Goal: Navigation & Orientation: Find specific page/section

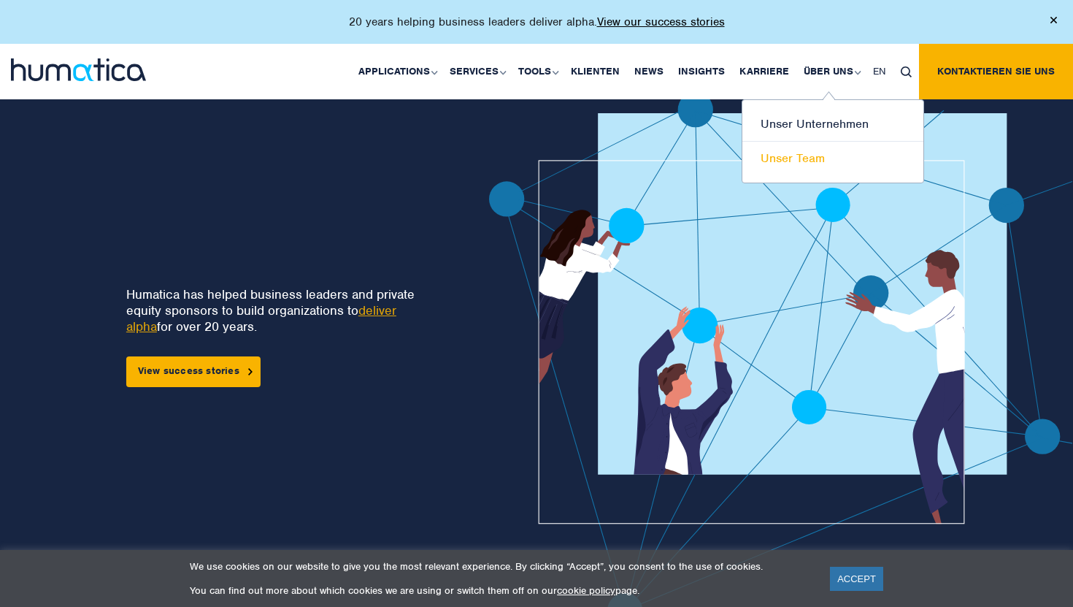
click at [776, 161] on link "Unser Team" at bounding box center [833, 159] width 181 height 34
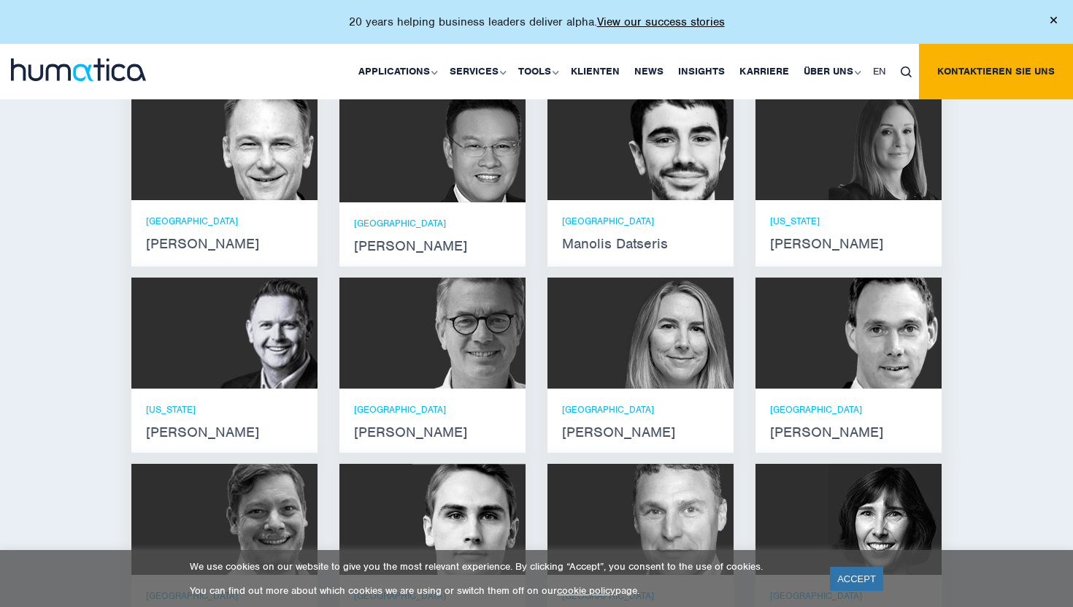
scroll to position [998, 0]
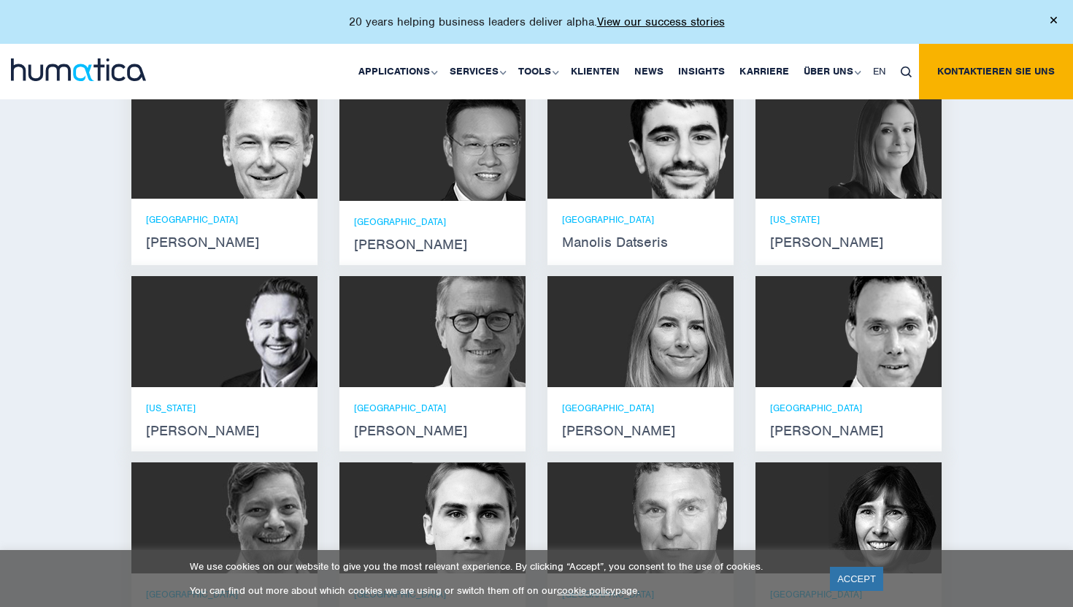
click at [656, 175] on img at bounding box center [677, 143] width 113 height 111
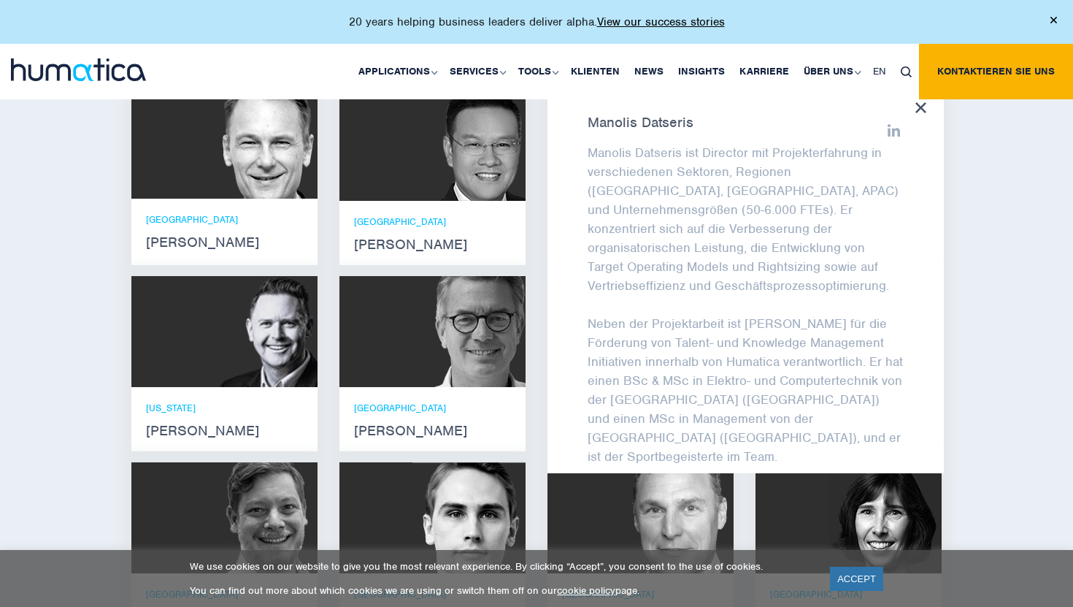
click at [986, 263] on div "Lernen Sie unser Leadership Team kennen [PERSON_NAME] Er verfügt über Abschlüss…" at bounding box center [536, 342] width 1073 height 744
click at [917, 113] on icon at bounding box center [921, 107] width 11 height 11
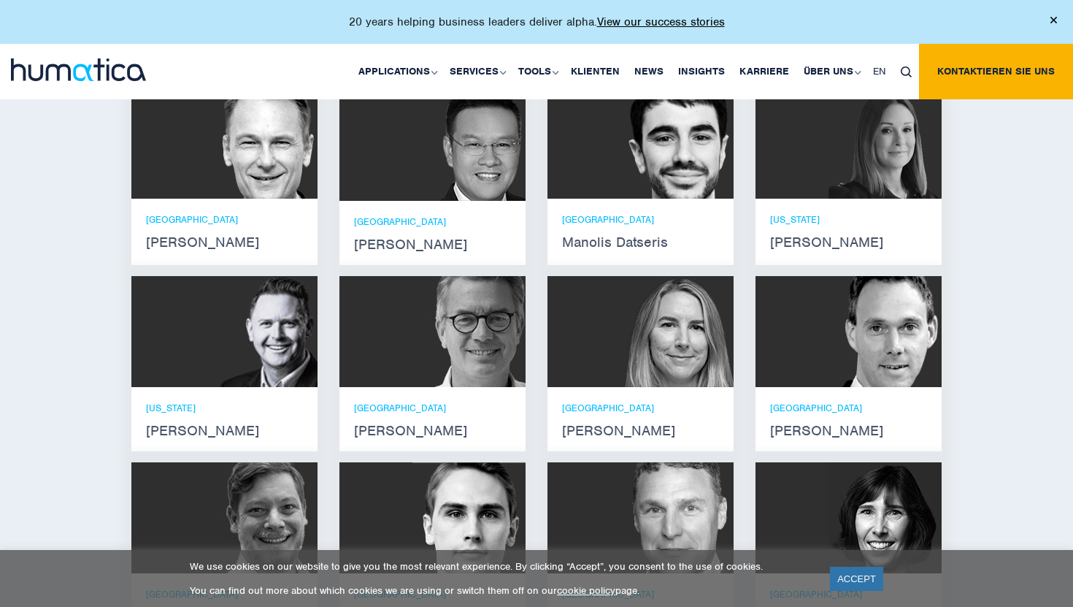
click at [805, 345] on div at bounding box center [849, 331] width 186 height 111
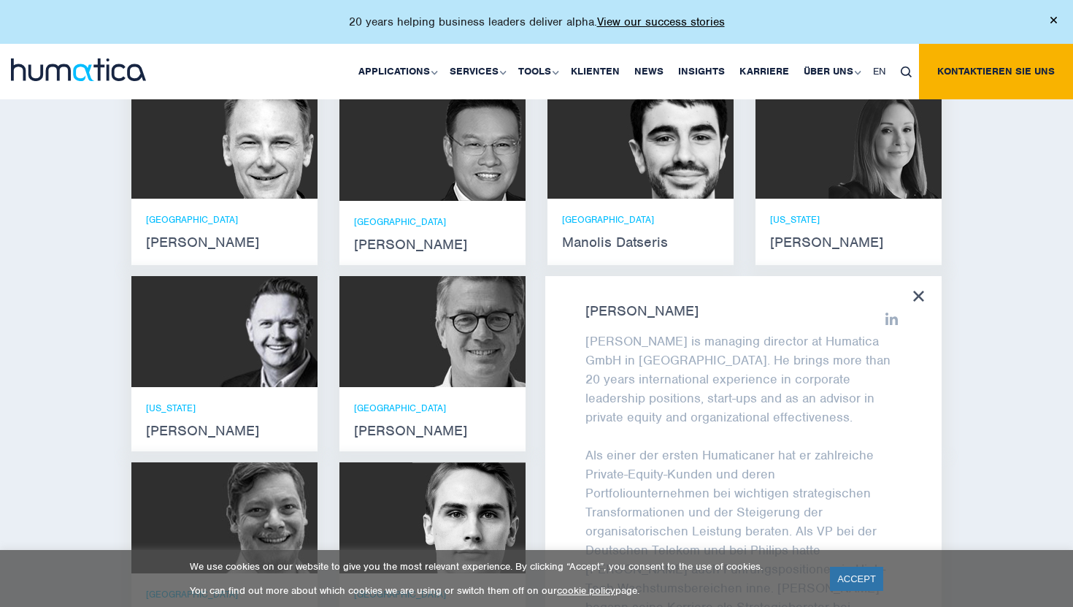
click at [920, 302] on icon at bounding box center [918, 296] width 11 height 11
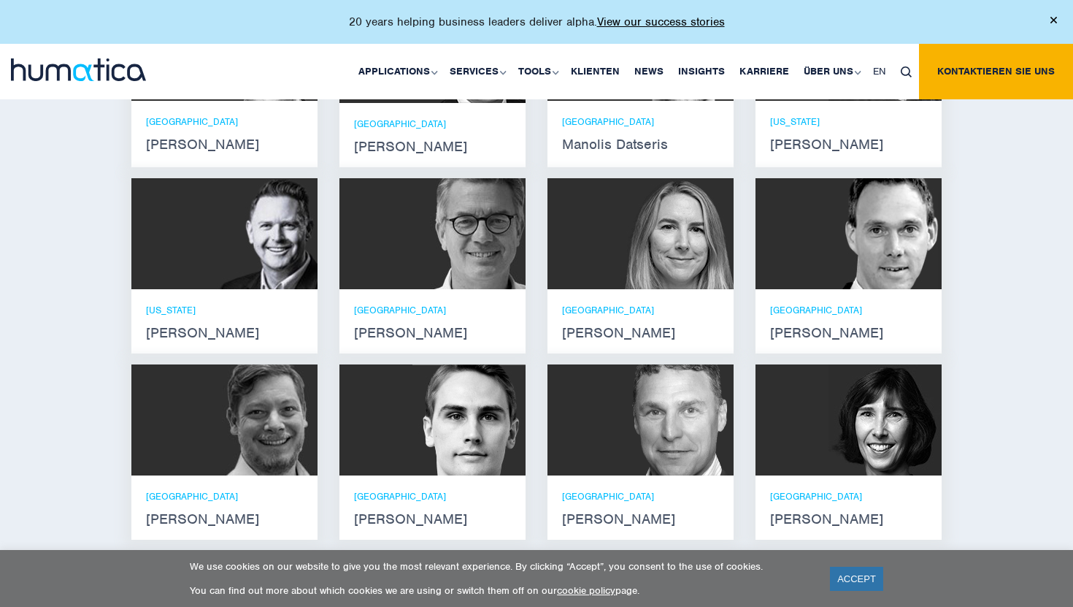
scroll to position [1203, 0]
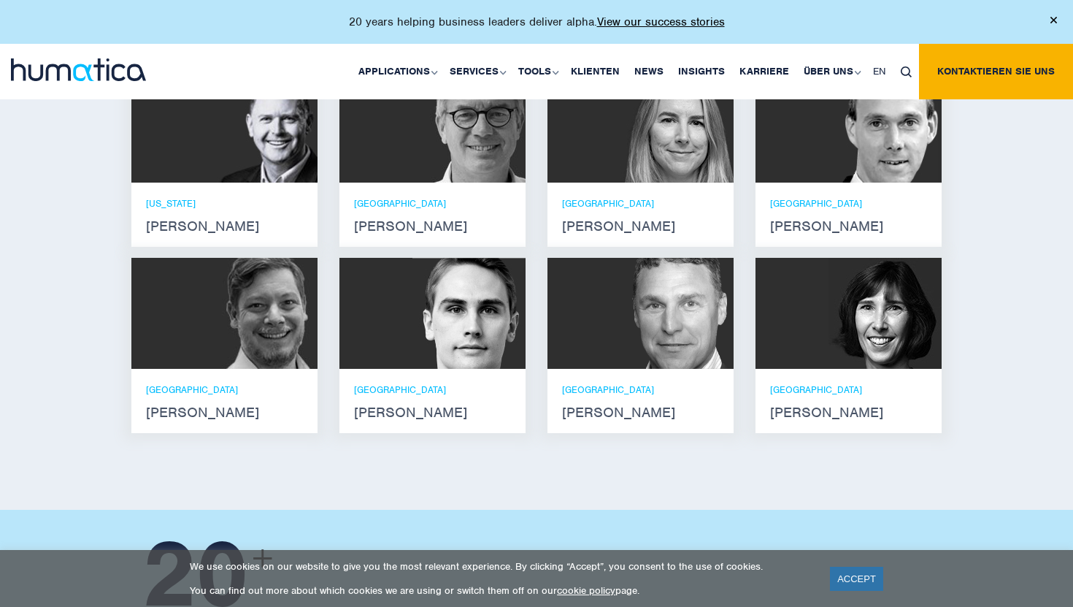
click at [499, 318] on img at bounding box center [469, 313] width 113 height 111
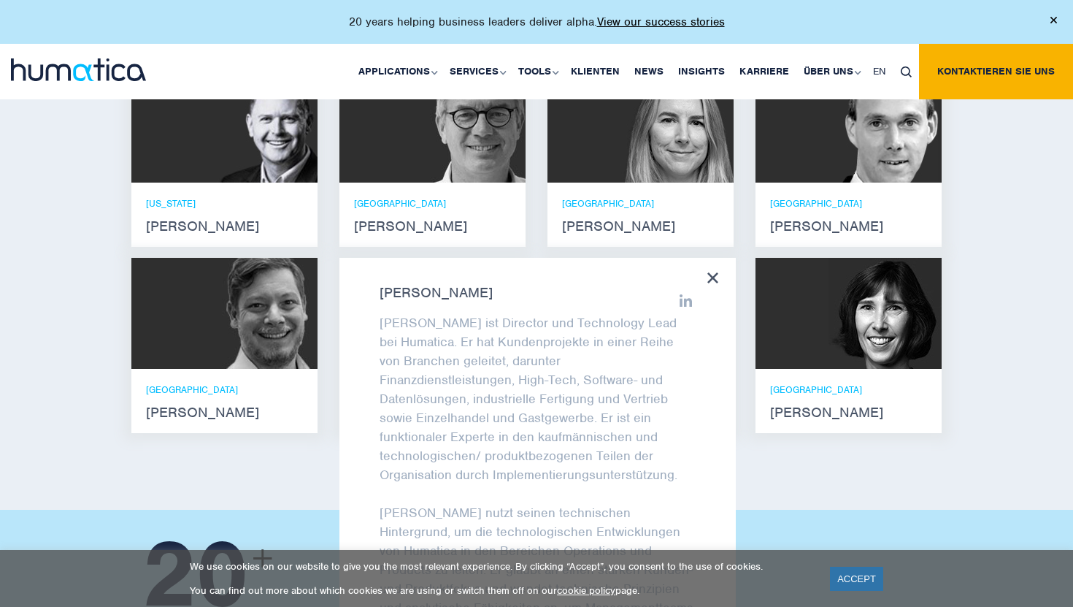
click at [709, 283] on icon at bounding box center [712, 277] width 11 height 11
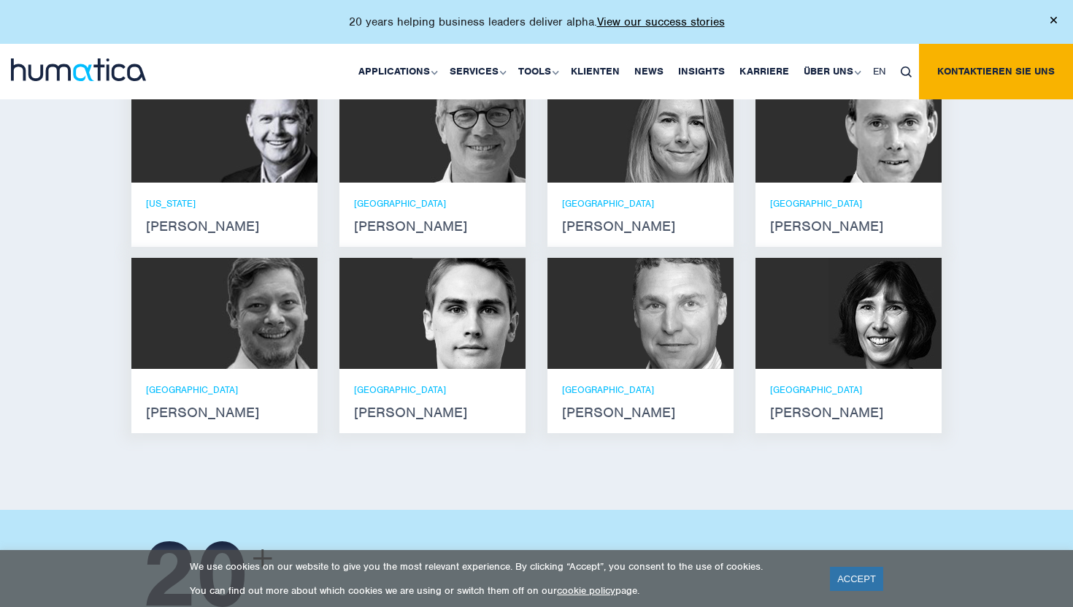
click at [282, 336] on img at bounding box center [260, 313] width 113 height 111
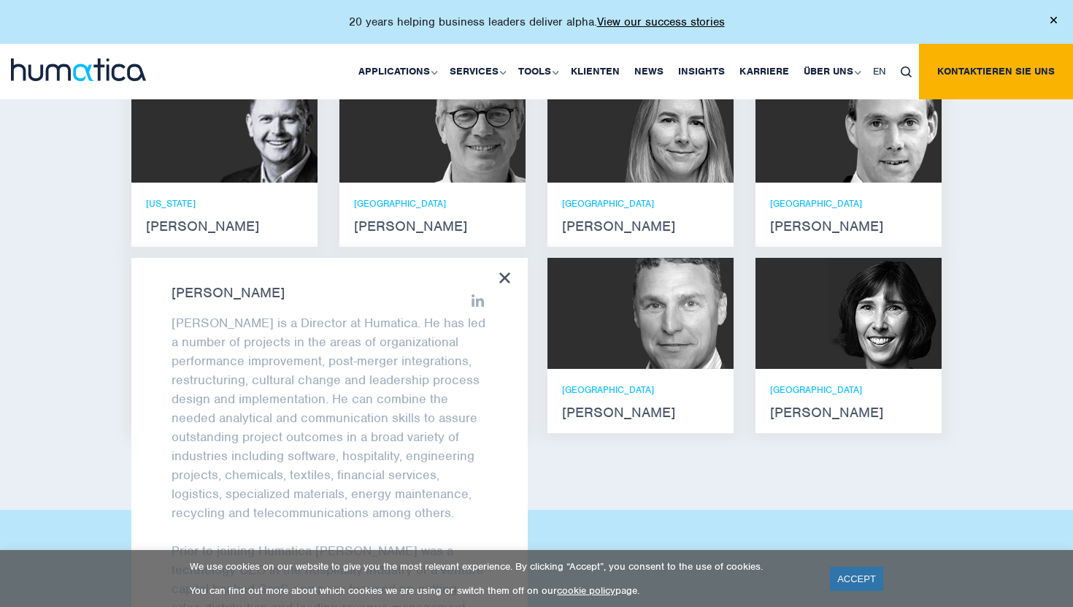
click at [503, 283] on icon at bounding box center [504, 277] width 11 height 11
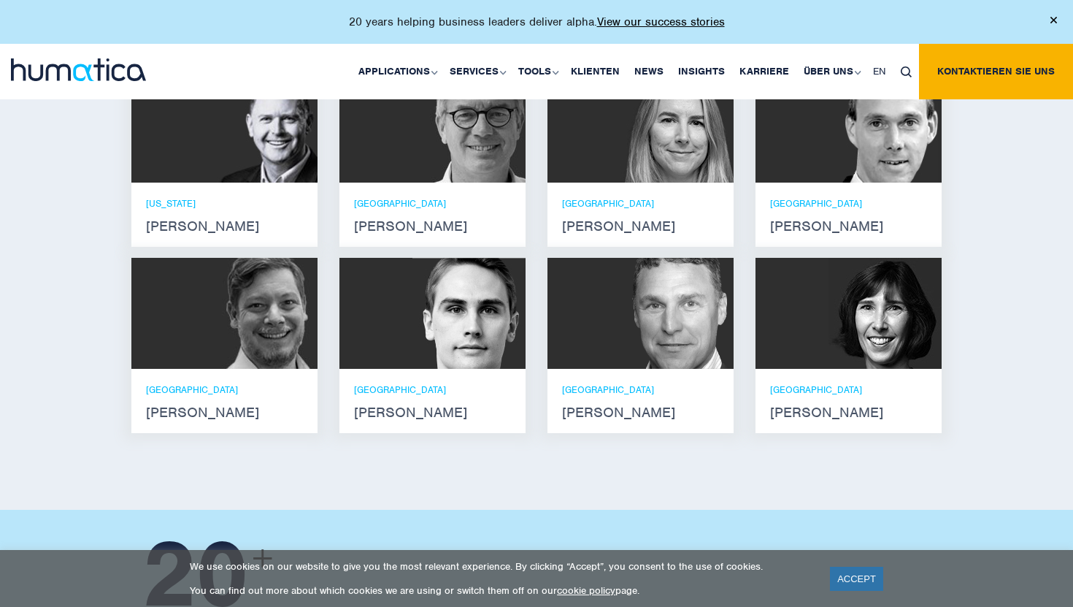
click at [594, 337] on div at bounding box center [641, 313] width 186 height 111
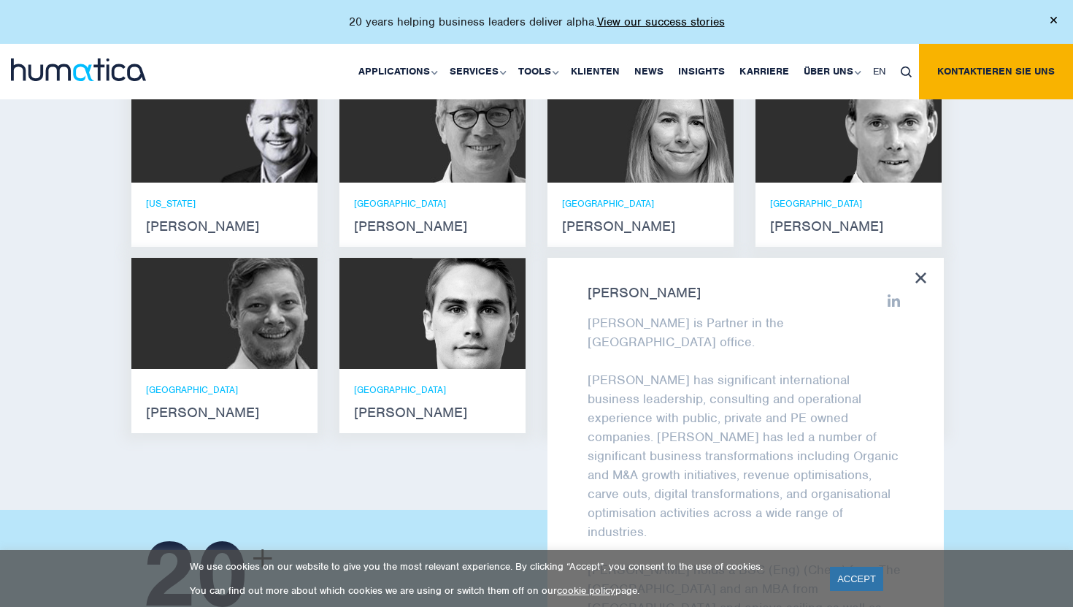
click at [918, 283] on icon at bounding box center [921, 277] width 11 height 11
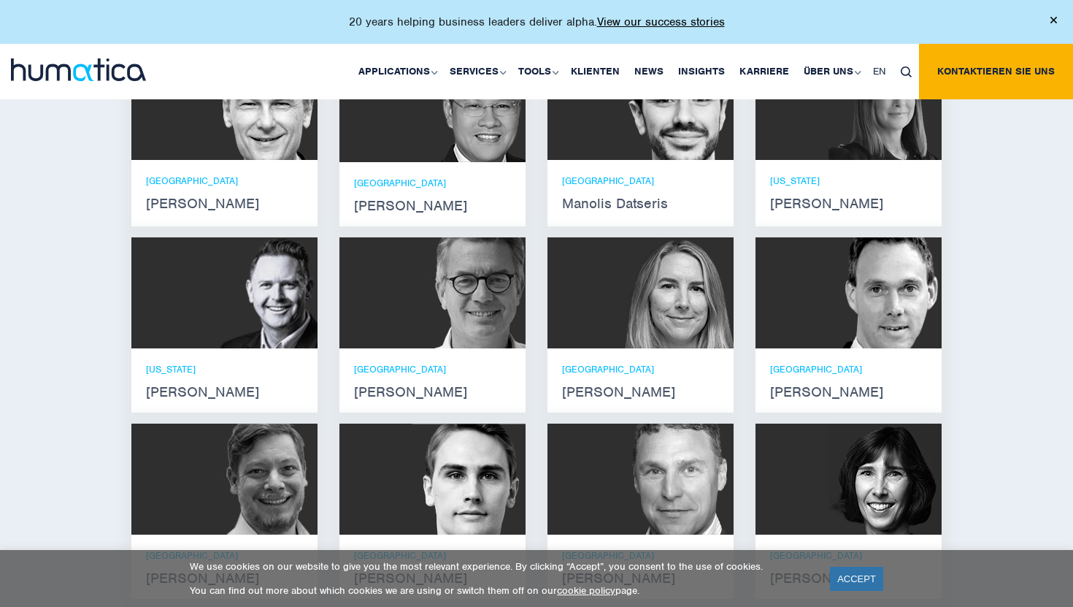
scroll to position [1027, 0]
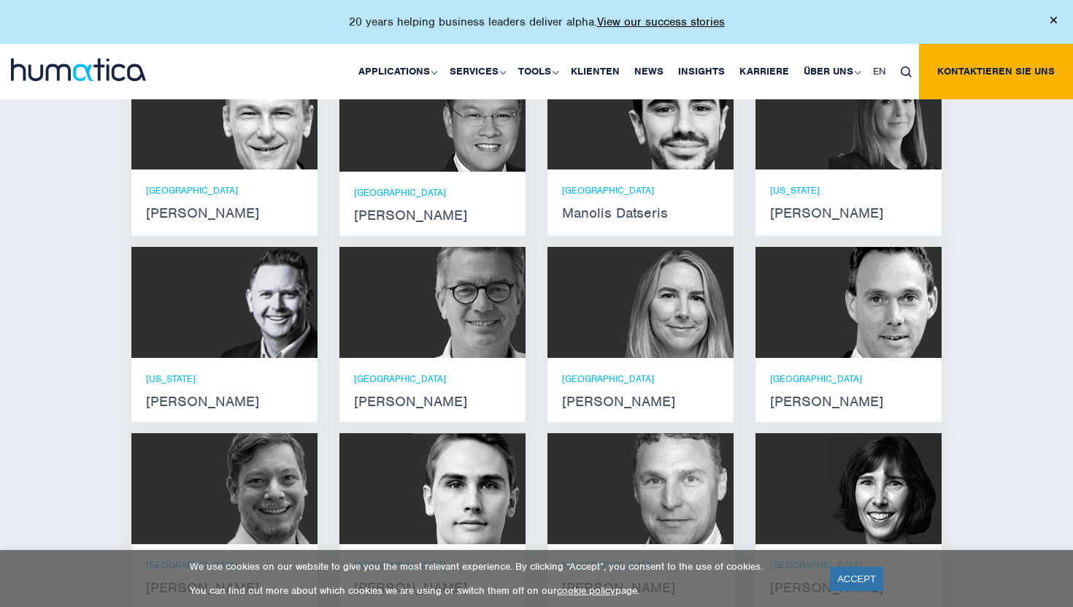
click at [438, 323] on img at bounding box center [469, 302] width 113 height 111
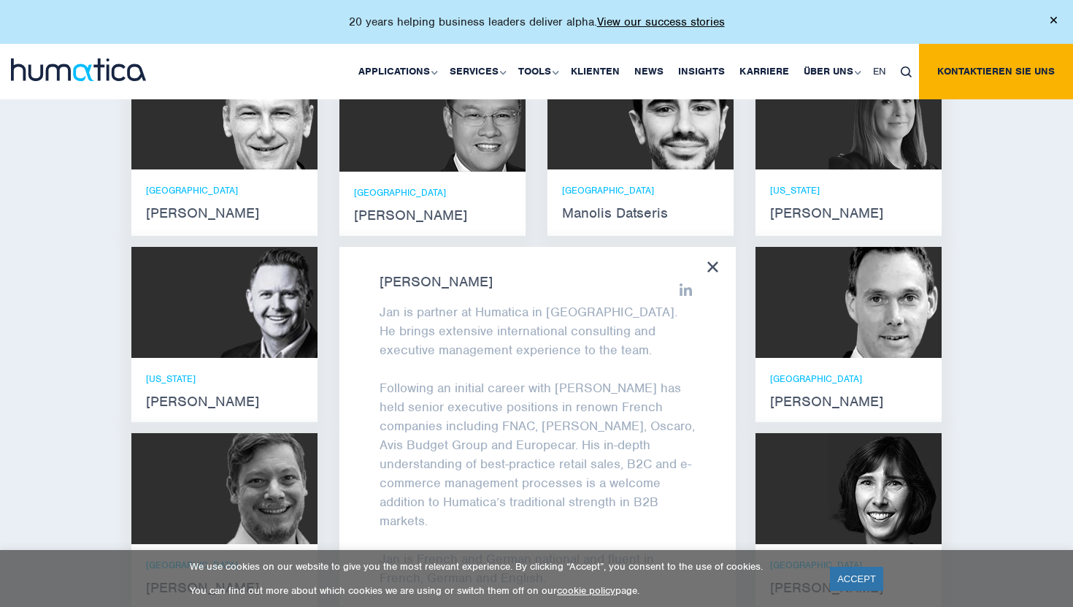
click at [713, 272] on icon at bounding box center [712, 266] width 11 height 11
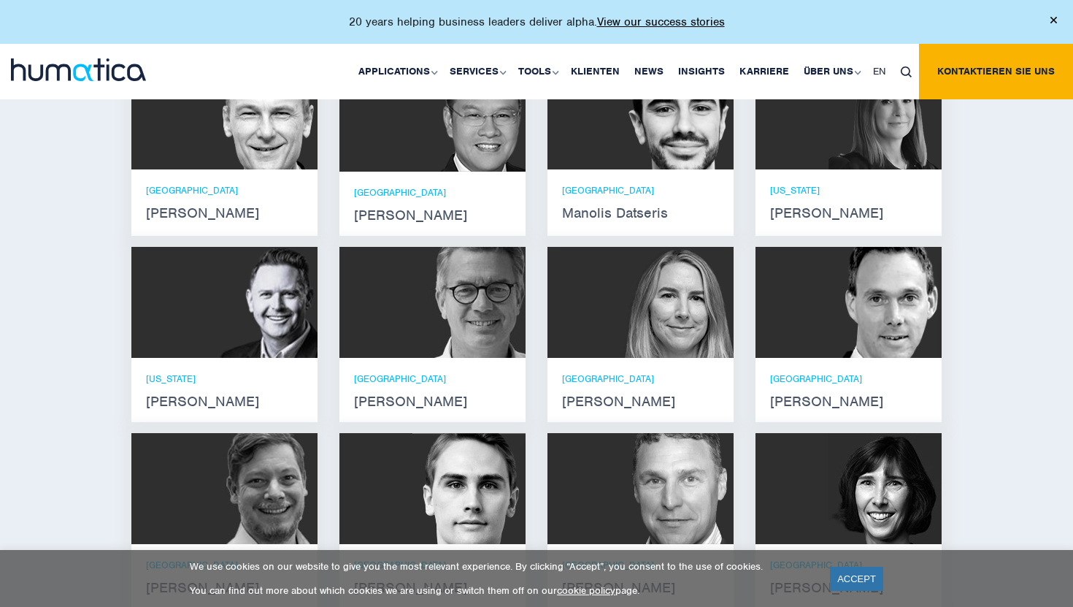
click at [242, 310] on img at bounding box center [260, 302] width 113 height 111
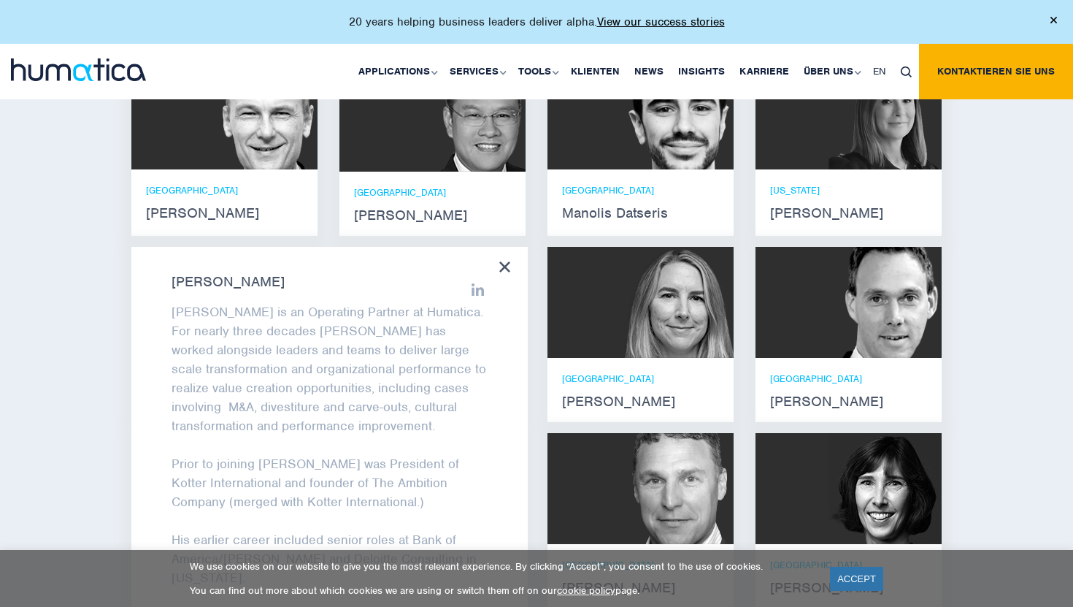
click at [525, 262] on div "[PERSON_NAME] [PERSON_NAME] is an Operating Partner at Humatica. For nearly thr…" at bounding box center [329, 440] width 396 height 386
click at [504, 272] on icon at bounding box center [504, 266] width 11 height 11
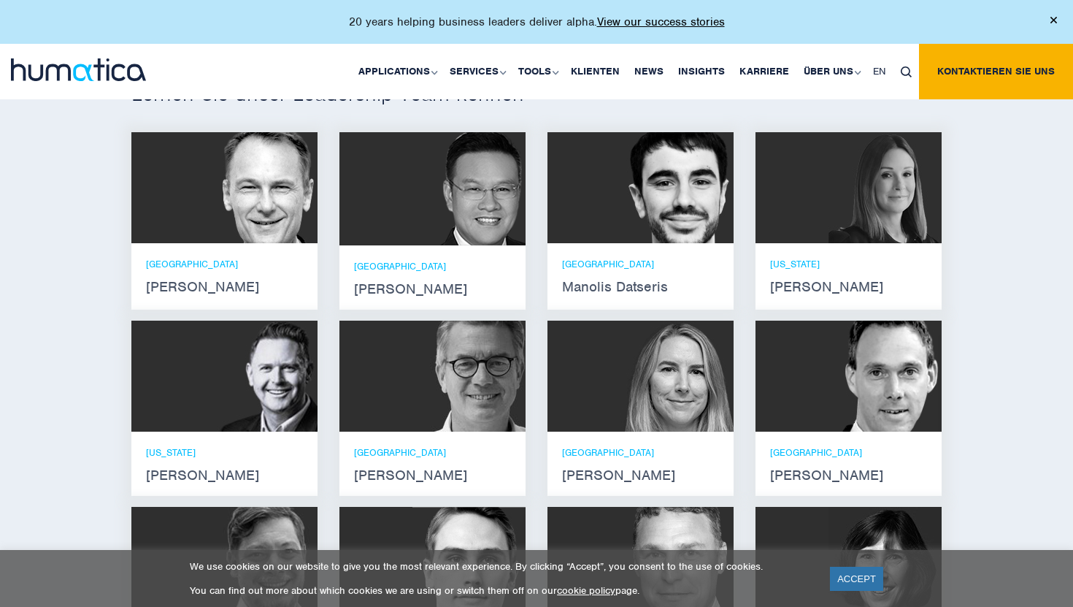
scroll to position [951, 0]
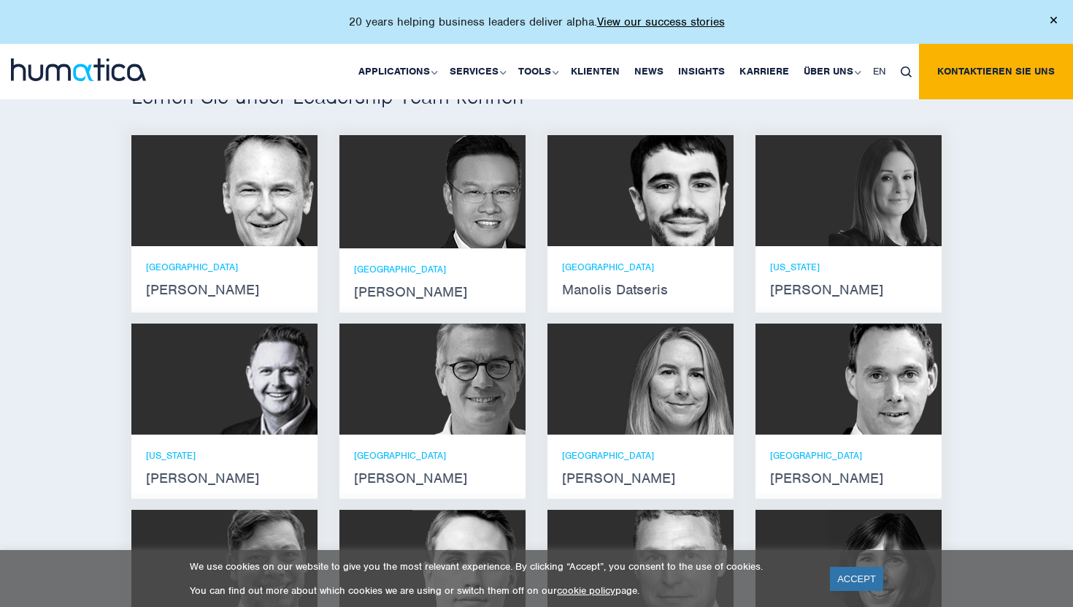
click at [921, 221] on img at bounding box center [885, 190] width 113 height 111
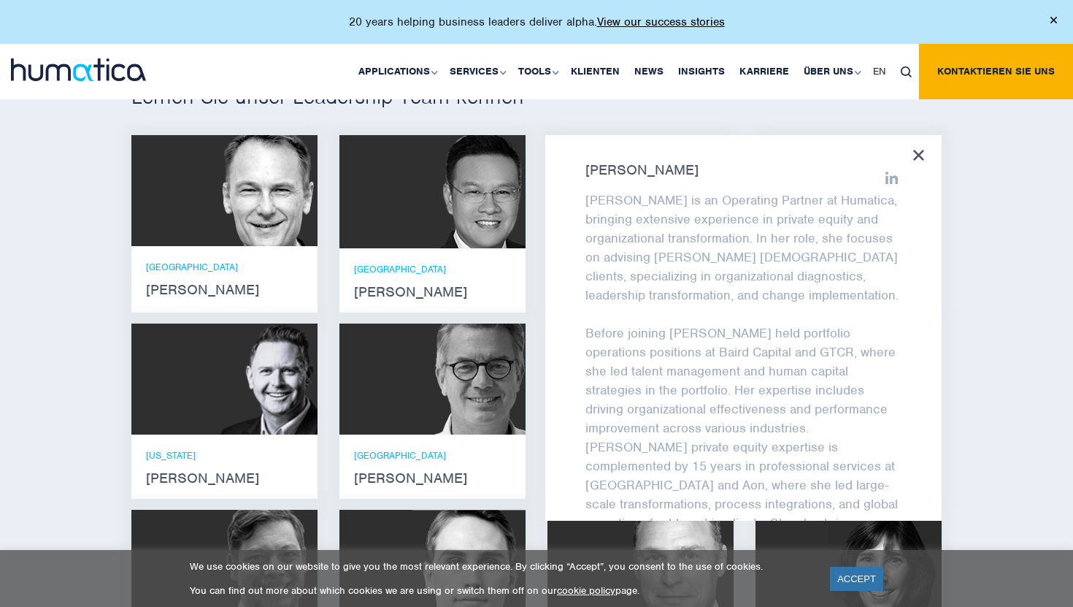
click at [918, 160] on div "[PERSON_NAME] [PERSON_NAME] is an Operating Partner at Humatica, bringing exten…" at bounding box center [743, 328] width 396 height 386
click at [920, 161] on icon at bounding box center [918, 155] width 11 height 11
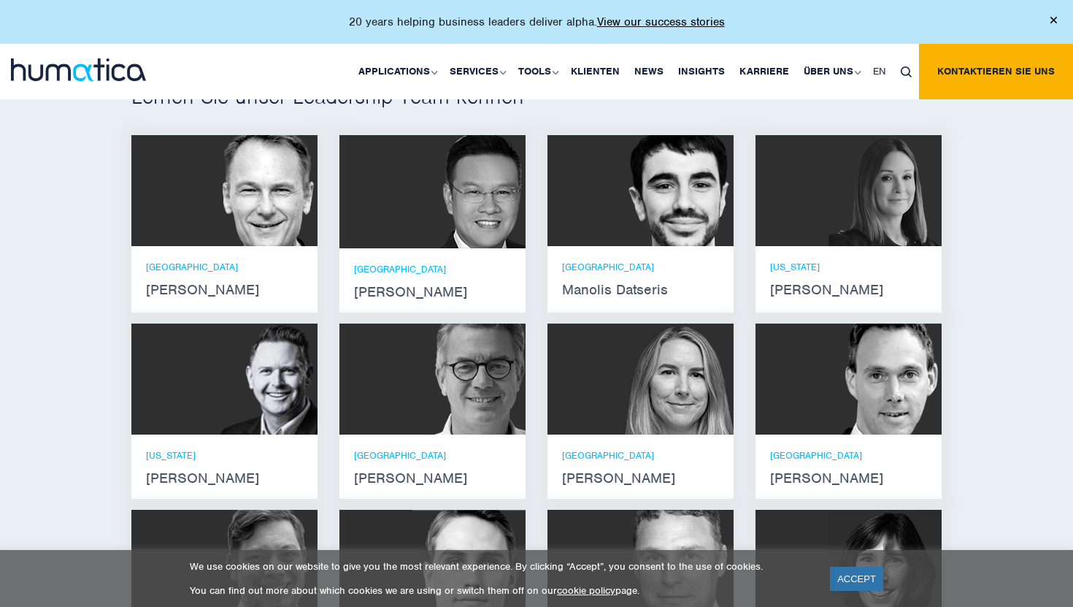
click at [508, 208] on img at bounding box center [464, 191] width 124 height 113
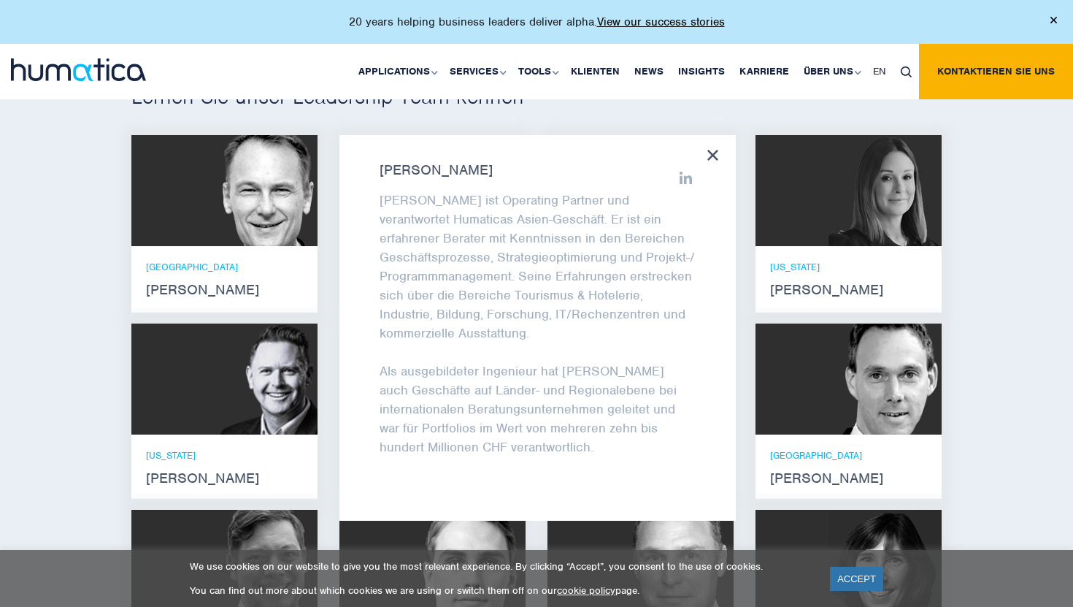
click at [716, 161] on icon at bounding box center [712, 155] width 11 height 11
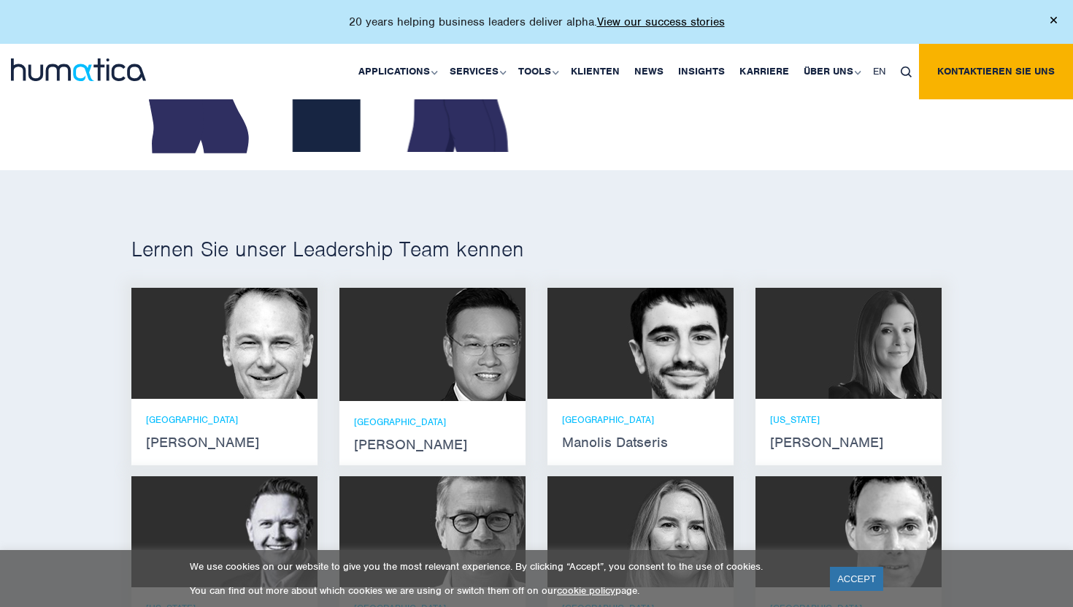
scroll to position [797, 0]
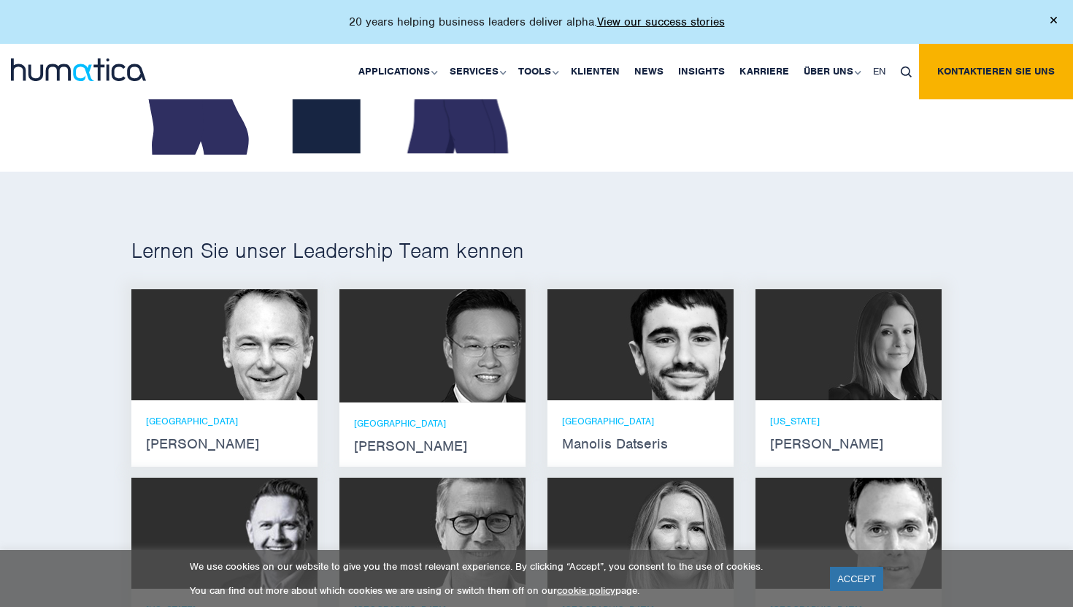
click at [463, 334] on img at bounding box center [464, 345] width 124 height 113
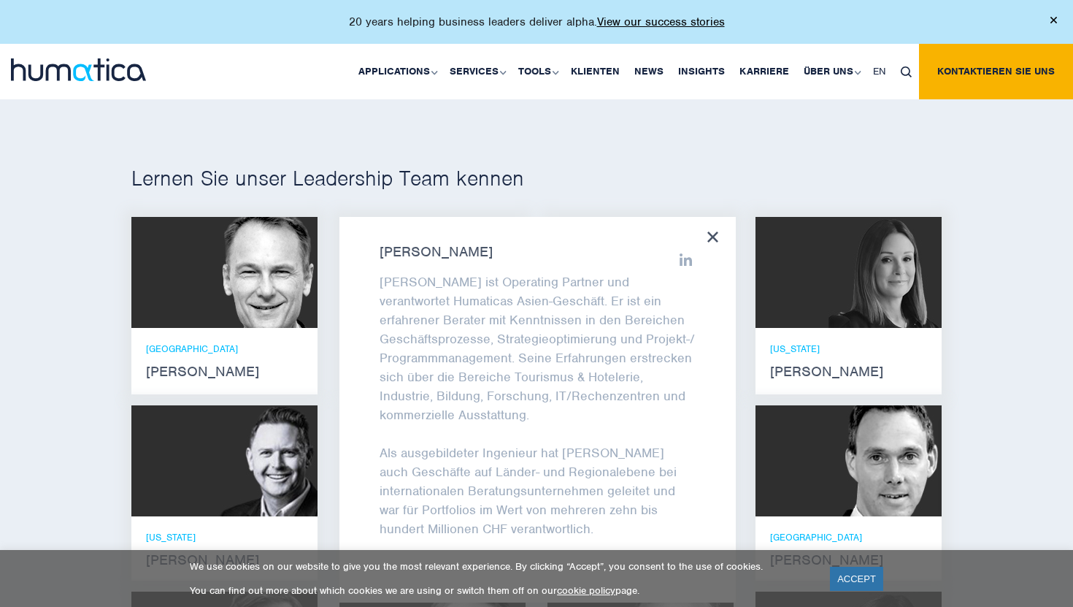
scroll to position [870, 0]
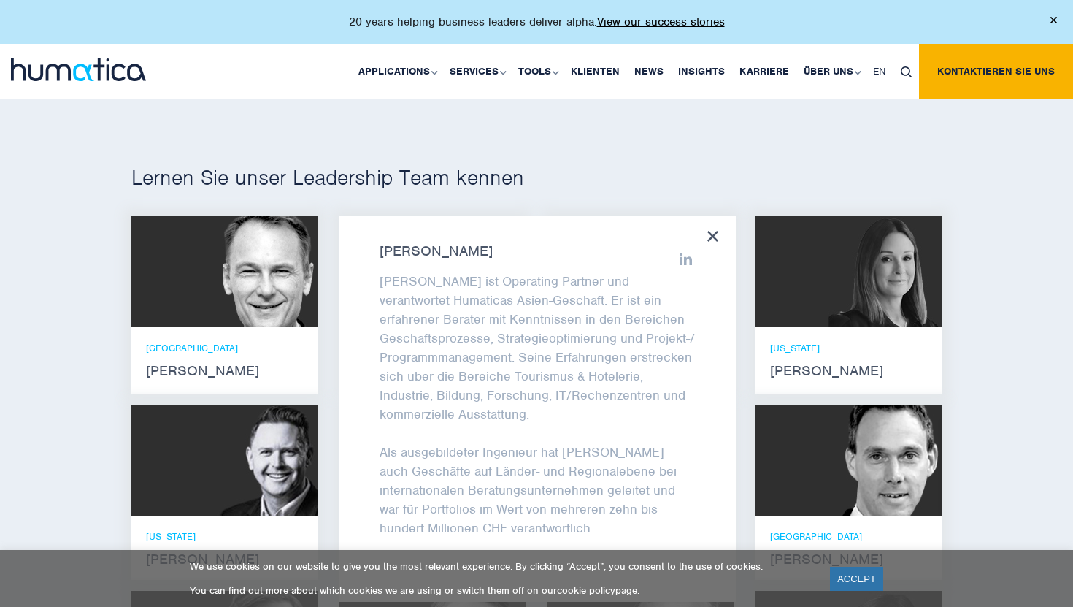
click at [710, 242] on icon at bounding box center [712, 236] width 11 height 11
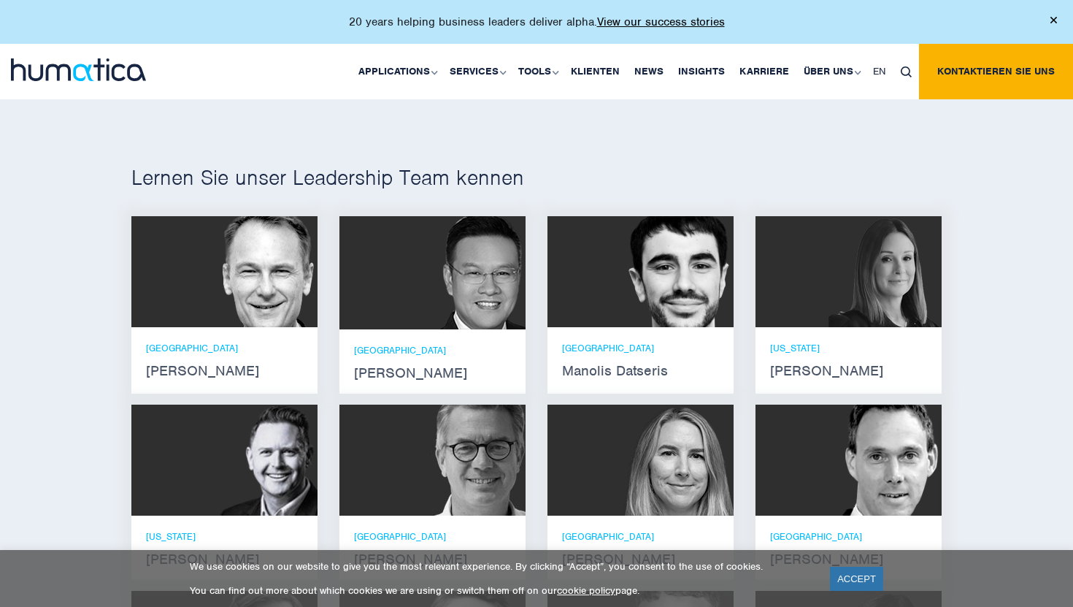
click at [288, 283] on img at bounding box center [260, 271] width 113 height 111
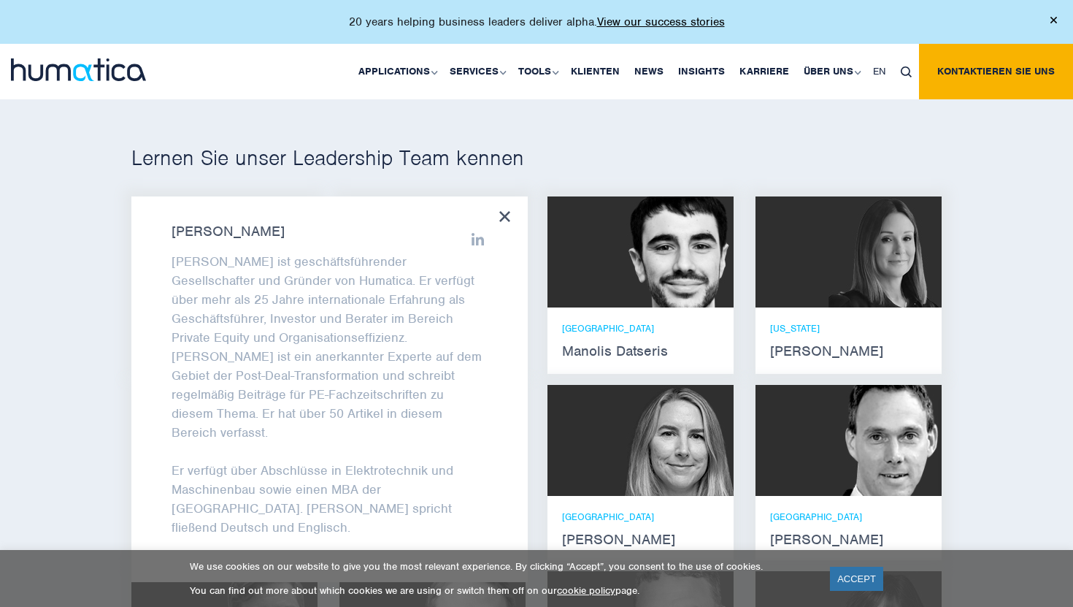
scroll to position [849, 0]
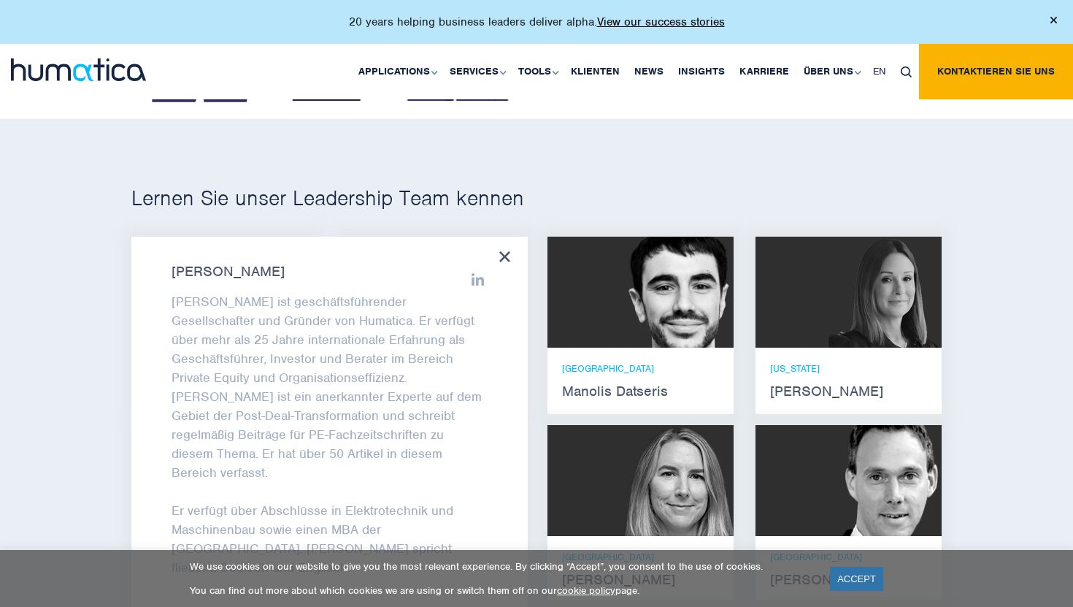
click at [507, 262] on icon at bounding box center [504, 256] width 11 height 11
